Goal: Navigation & Orientation: Go to known website

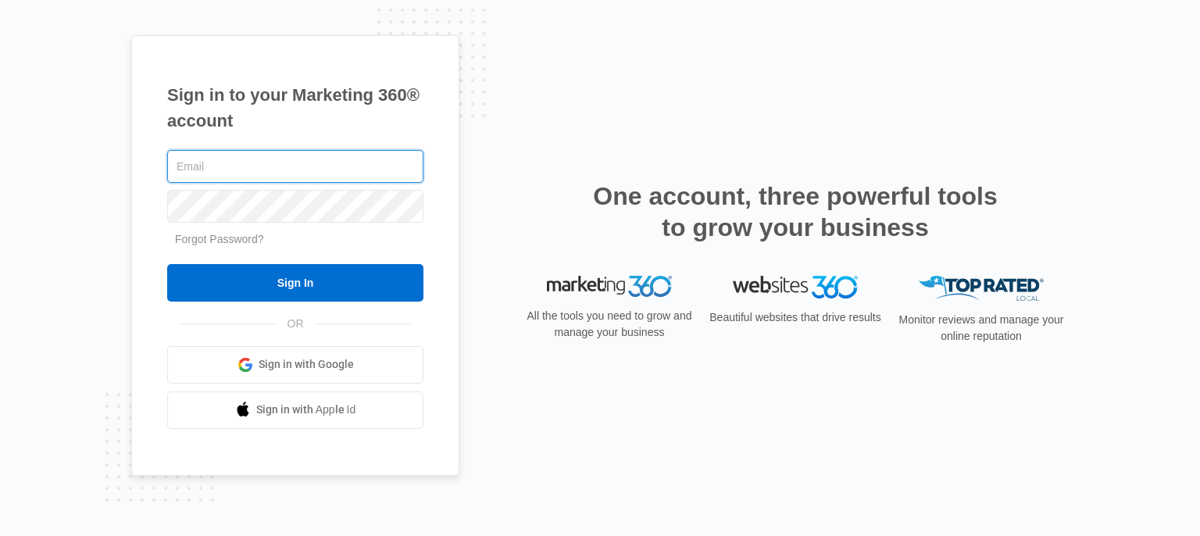
type input "[PERSON_NAME][EMAIL_ADDRESS][DOMAIN_NAME]"
click at [500, 475] on div "Sign in to your Marketing 360® account a.wray@drainbo.com Forgot Password? Sign…" at bounding box center [600, 268] width 938 height 466
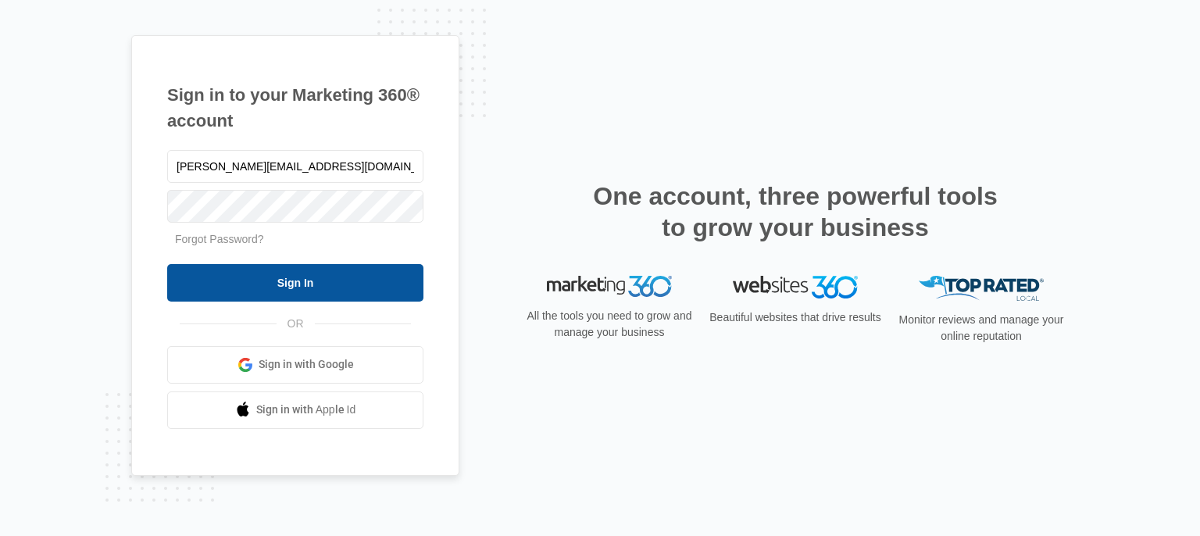
click at [298, 288] on input "Sign In" at bounding box center [295, 283] width 256 height 38
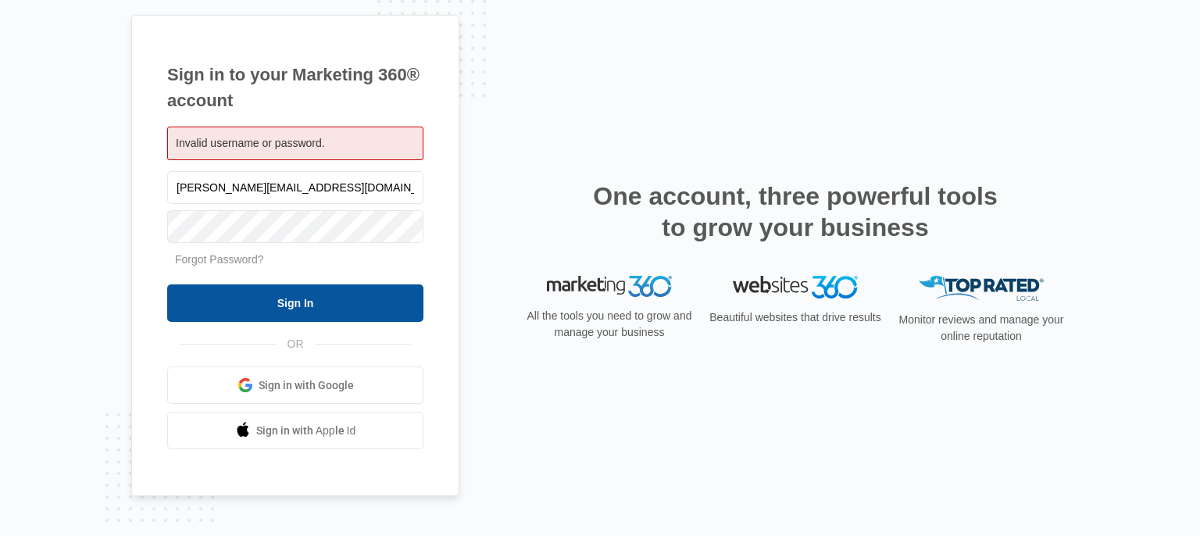
click at [277, 312] on input "Sign In" at bounding box center [295, 303] width 256 height 38
